Goal: Information Seeking & Learning: Learn about a topic

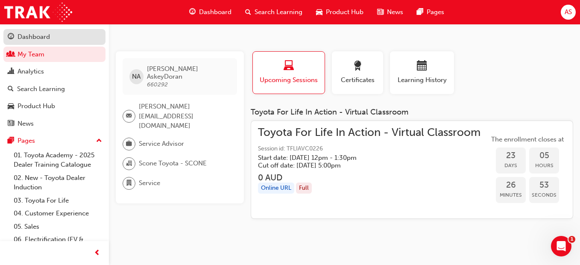
click at [31, 37] on div "Dashboard" at bounding box center [34, 37] width 32 height 10
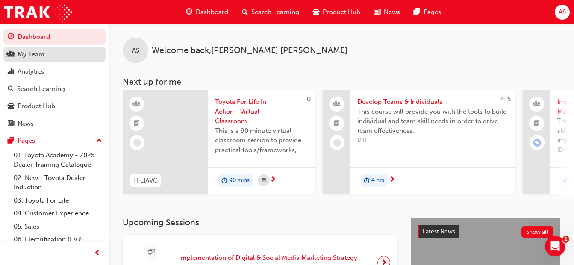
click at [44, 53] on div "My Team" at bounding box center [31, 55] width 27 height 10
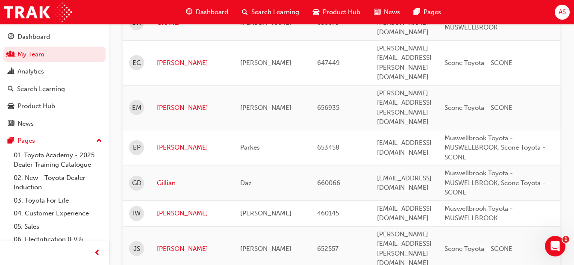
scroll to position [598, 0]
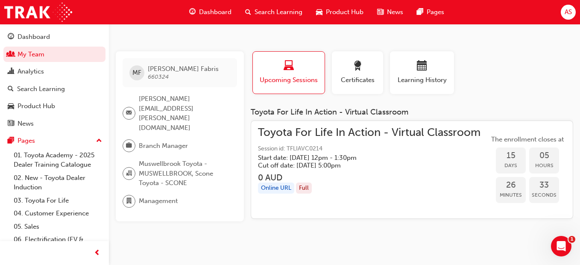
click at [248, 9] on span "search-icon" at bounding box center [248, 12] width 6 height 11
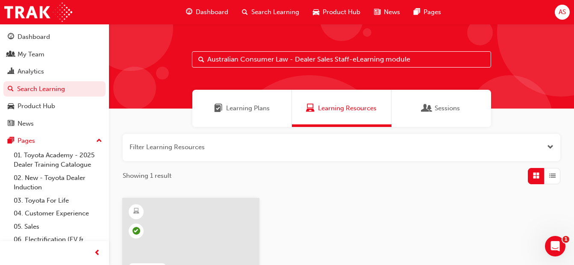
drag, startPoint x: 417, startPoint y: 59, endPoint x: 121, endPoint y: 33, distance: 296.8
click at [120, 61] on div "Australian Consumer Law - Dealer Sales Staff-eLearning module" at bounding box center [341, 66] width 465 height 85
type input "reignite"
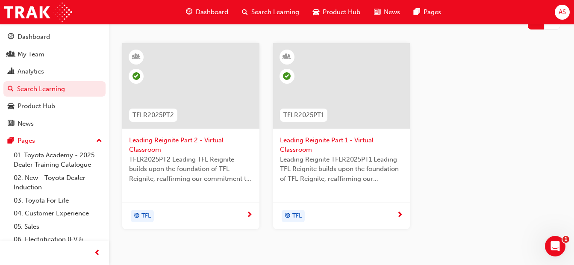
scroll to position [157, 0]
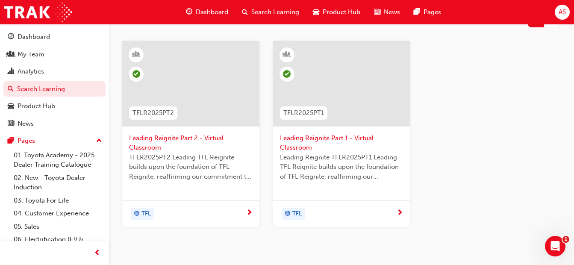
click at [347, 86] on div at bounding box center [341, 83] width 137 height 85
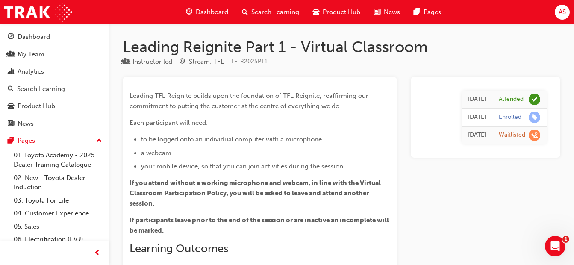
scroll to position [256, 0]
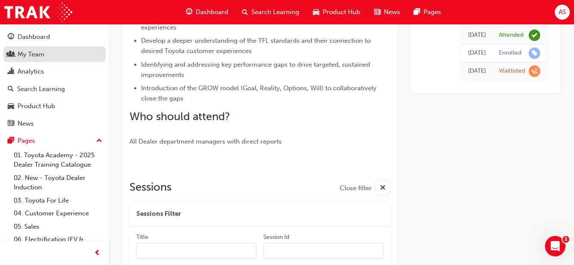
click at [29, 53] on div "My Team" at bounding box center [31, 55] width 27 height 10
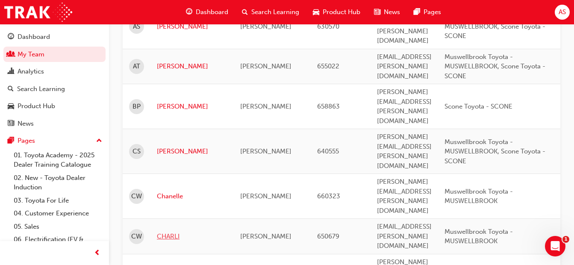
click at [166, 232] on link "CHARLI" at bounding box center [192, 237] width 71 height 10
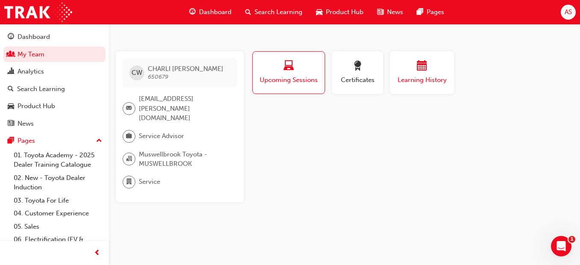
click at [413, 63] on div "button" at bounding box center [422, 67] width 51 height 13
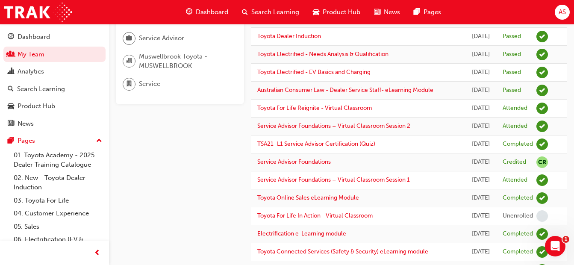
scroll to position [55, 0]
